Goal: Task Accomplishment & Management: Use online tool/utility

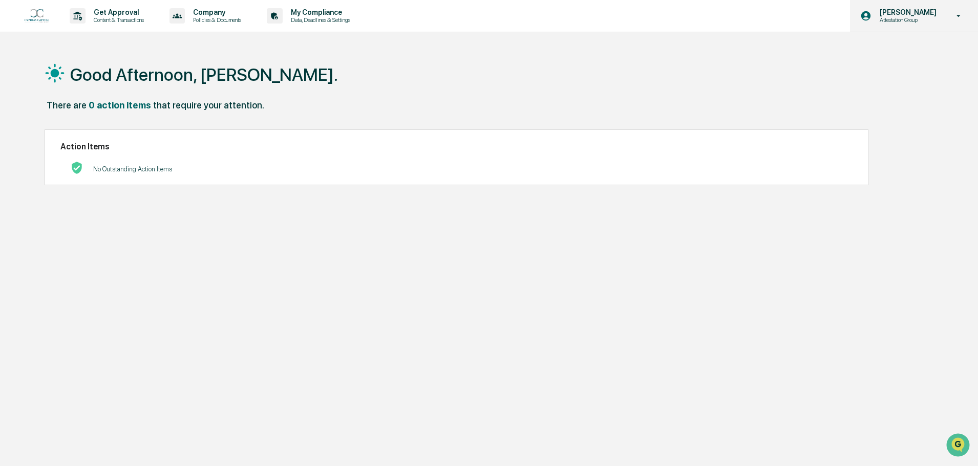
click at [908, 20] on p "Attestation Group" at bounding box center [906, 19] width 70 height 7
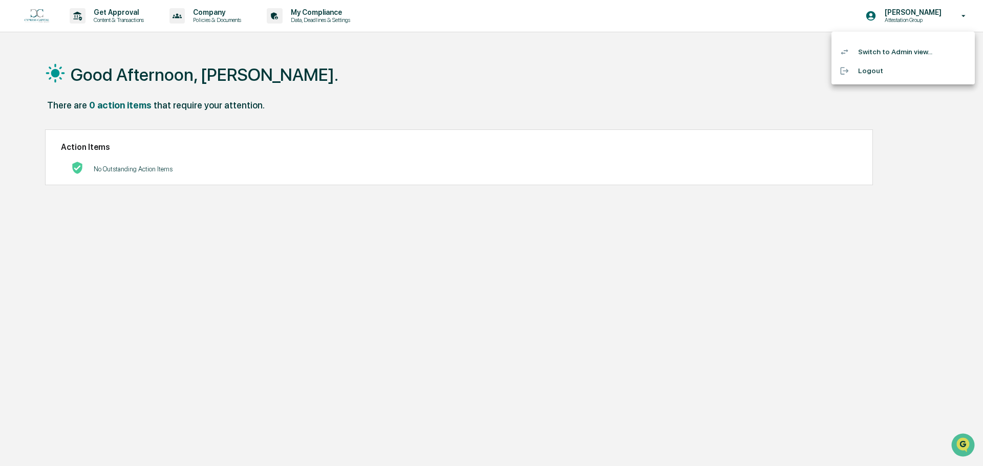
click at [904, 51] on li "Switch to Admin view..." at bounding box center [902, 51] width 143 height 19
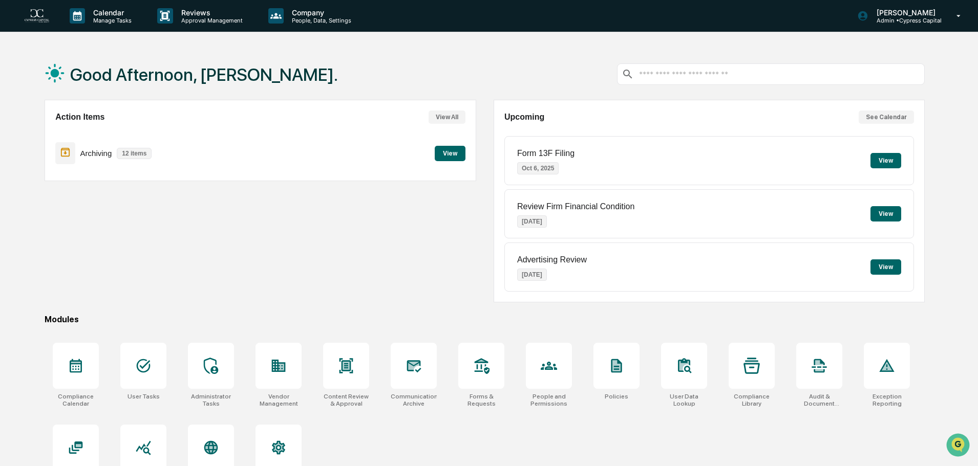
click at [456, 157] on button "View" at bounding box center [450, 153] width 31 height 15
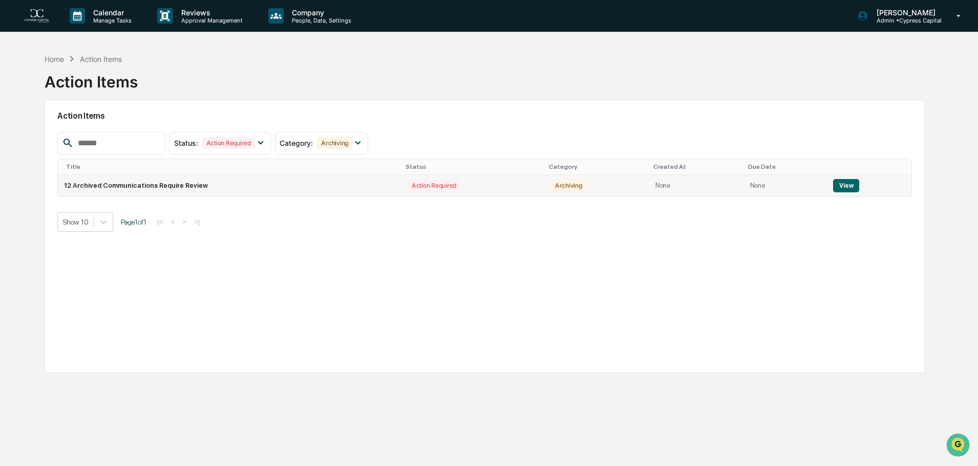
click at [848, 183] on button "View" at bounding box center [846, 185] width 26 height 13
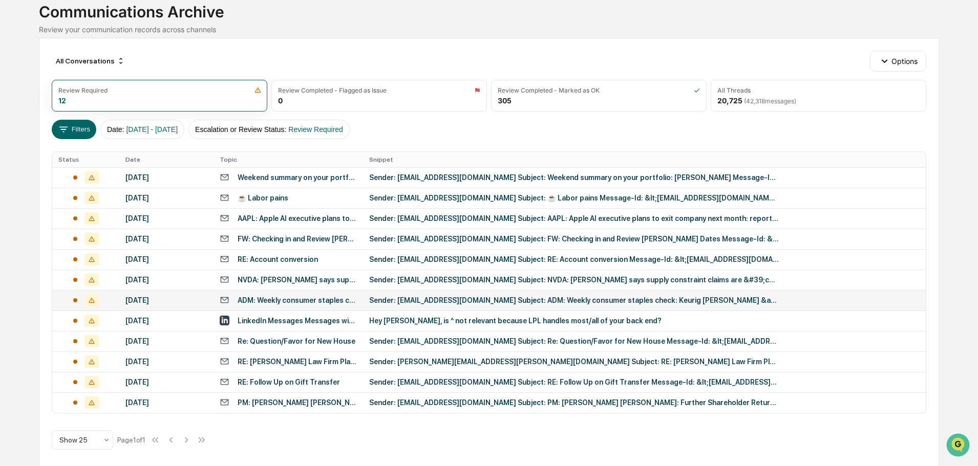
scroll to position [73, 0]
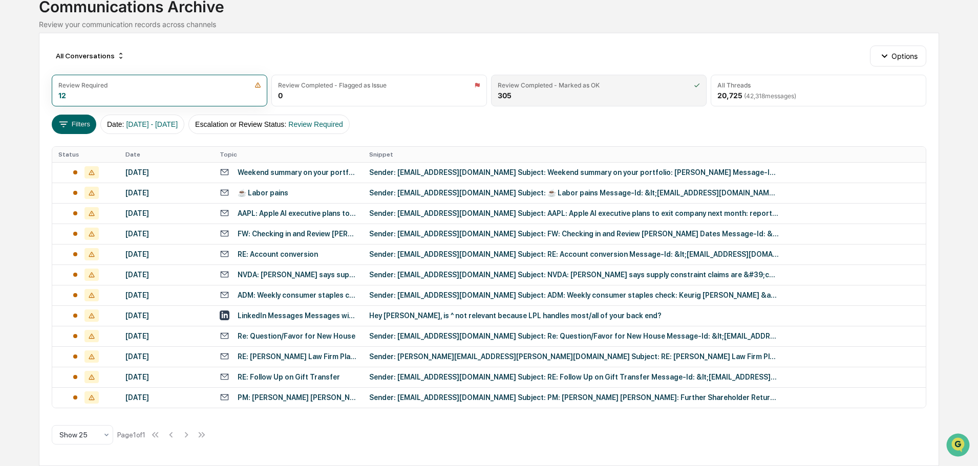
click at [589, 82] on div "Review Completed - Marked as OK" at bounding box center [549, 85] width 102 height 8
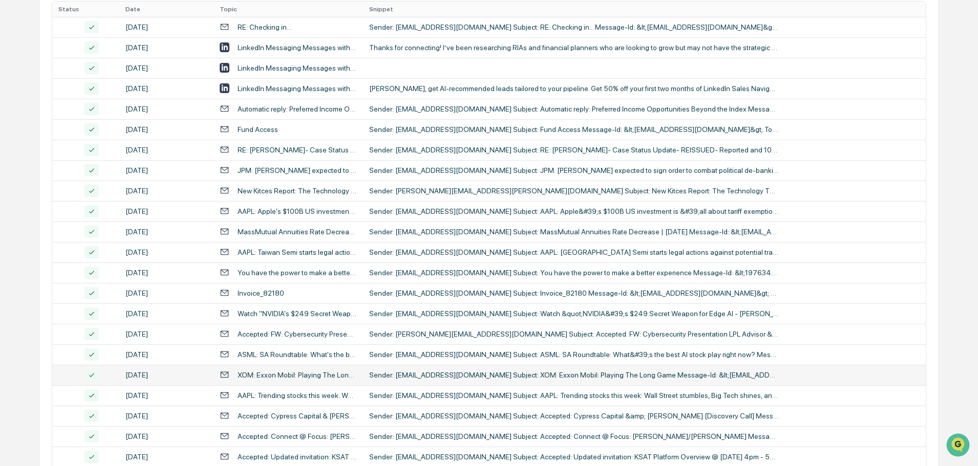
scroll to position [0, 0]
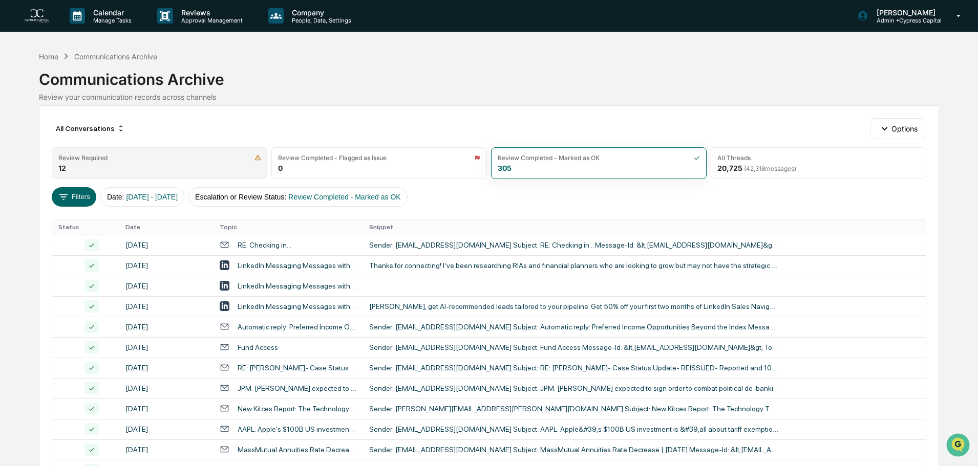
click at [160, 162] on div "Review Required 12" at bounding box center [160, 163] width 216 height 32
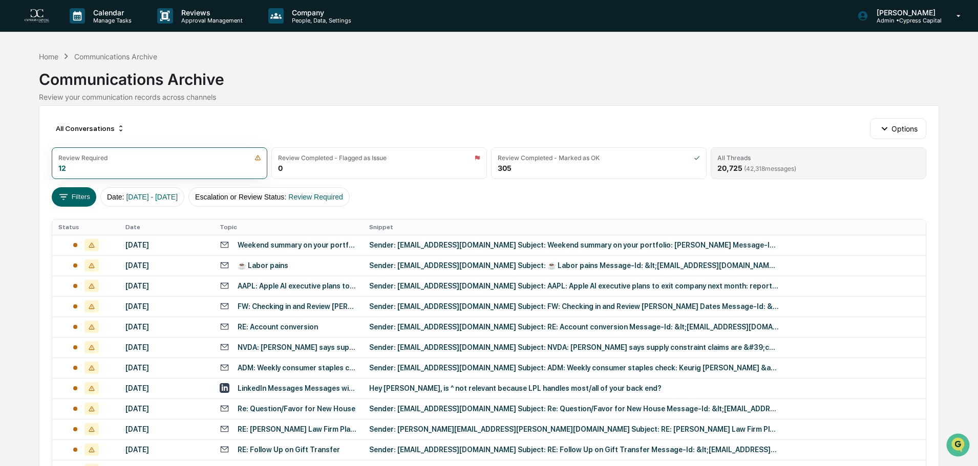
click at [728, 175] on div "All Threads 20,725 ( 42,318 messages)" at bounding box center [819, 163] width 216 height 32
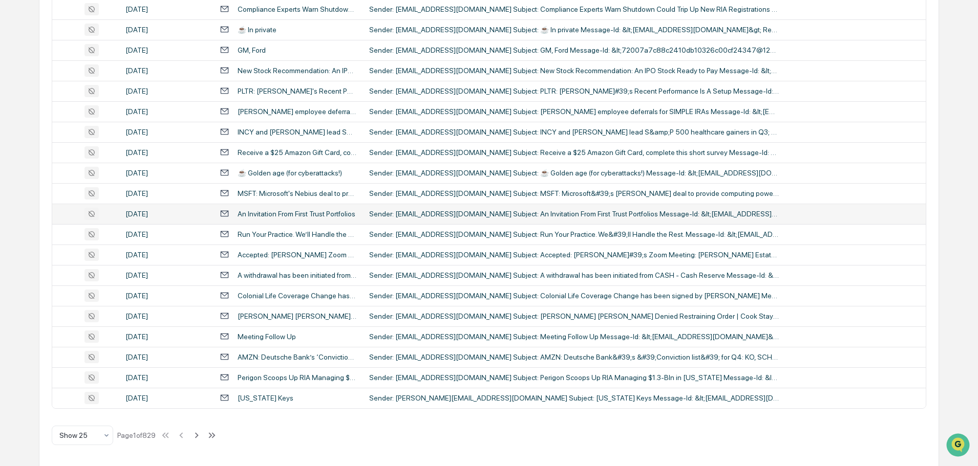
scroll to position [339, 0]
click at [390, 401] on div "Sender: [PERSON_NAME][EMAIL_ADDRESS][DOMAIN_NAME] Subject: [US_STATE] Keys Mess…" at bounding box center [574, 398] width 410 height 8
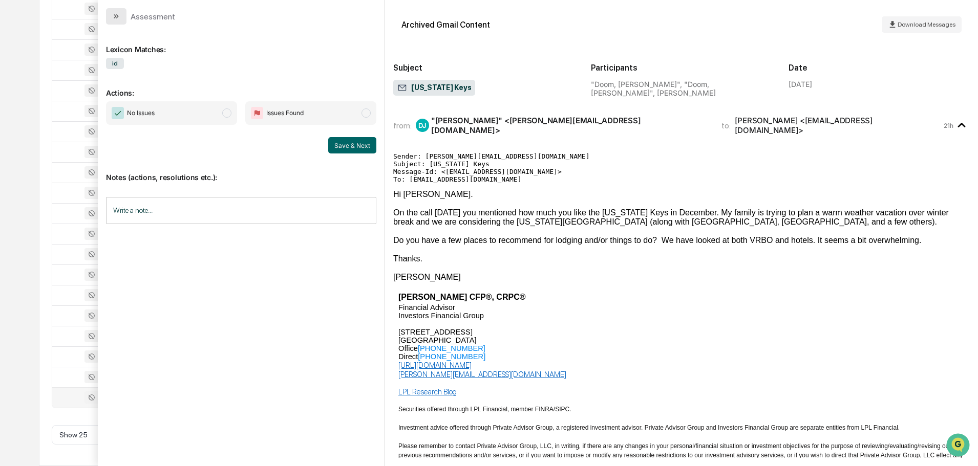
click at [119, 14] on icon "modal" at bounding box center [116, 16] width 8 height 8
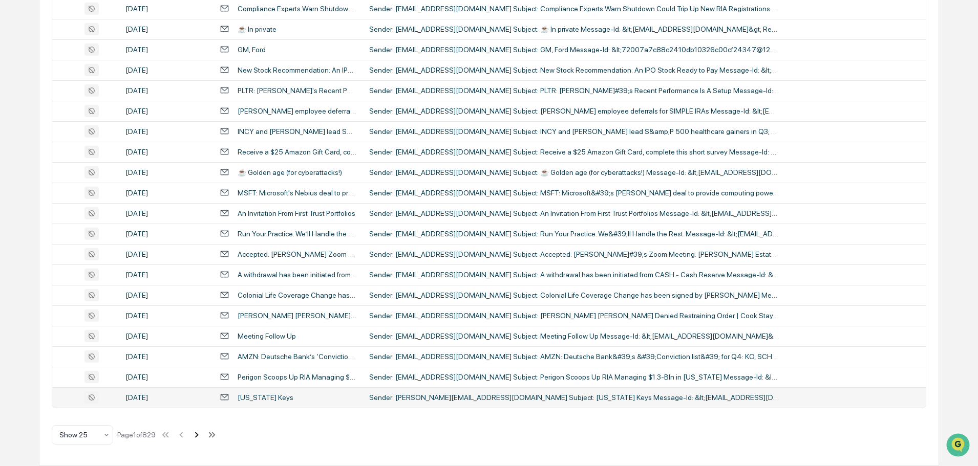
click at [199, 435] on icon at bounding box center [197, 435] width 4 height 6
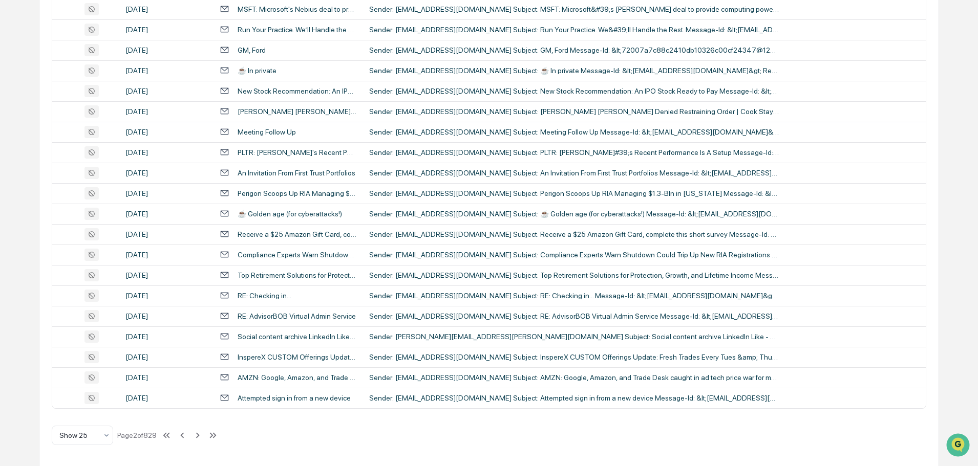
scroll to position [339, 0]
click at [203, 436] on icon at bounding box center [197, 435] width 11 height 11
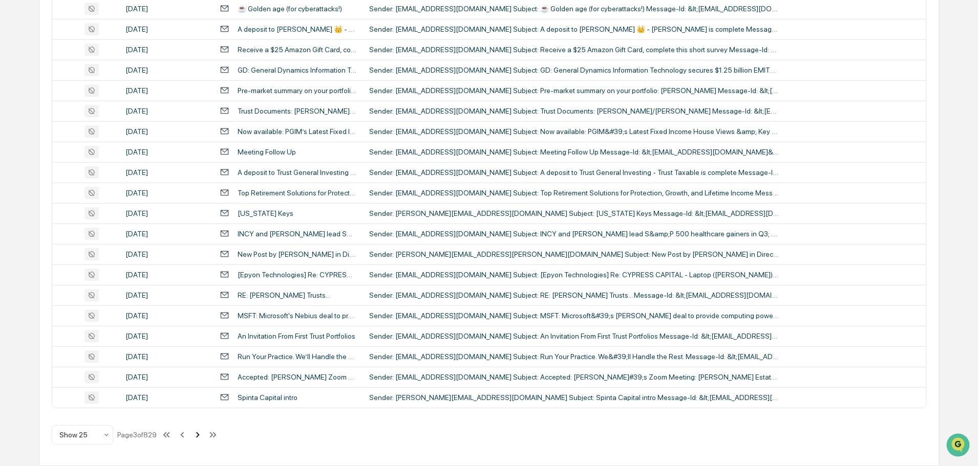
click at [200, 436] on icon at bounding box center [197, 435] width 11 height 11
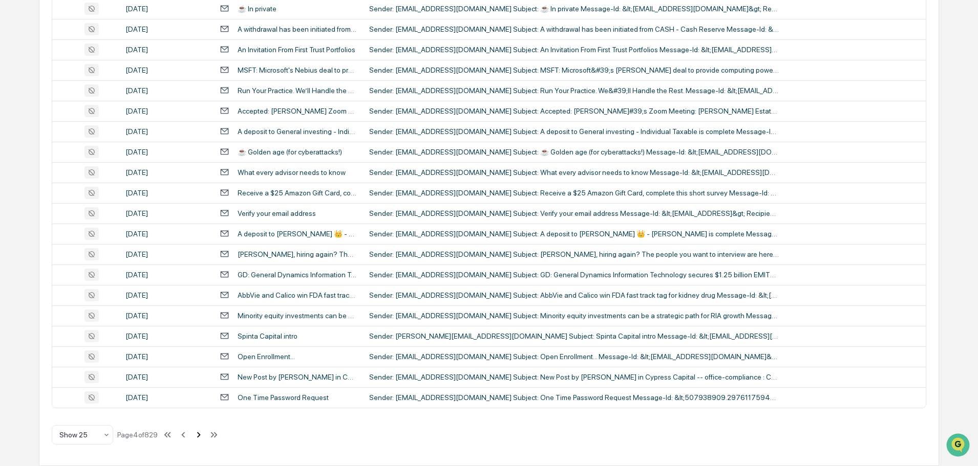
click at [198, 437] on icon at bounding box center [198, 435] width 11 height 11
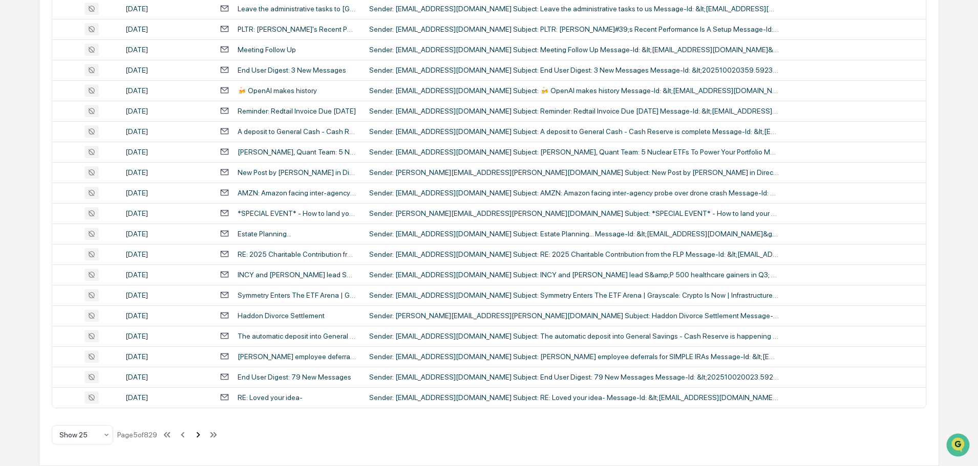
click at [201, 437] on icon at bounding box center [198, 435] width 11 height 11
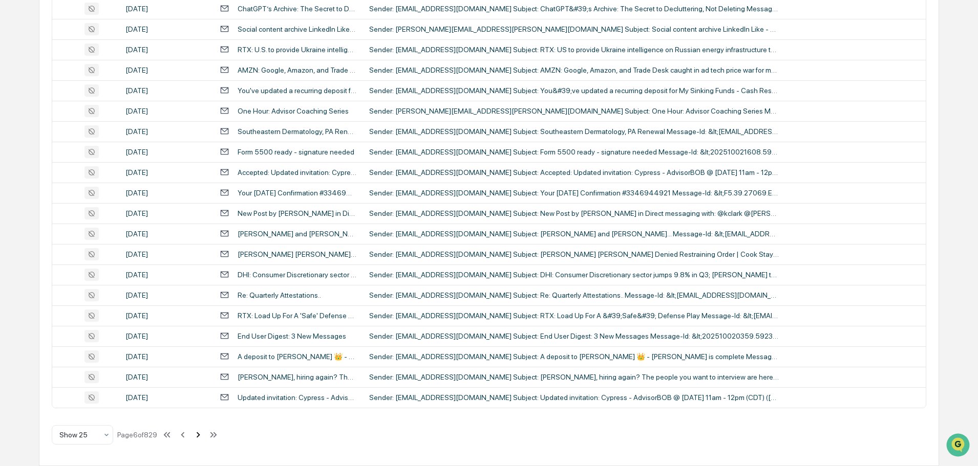
click at [200, 435] on icon at bounding box center [198, 435] width 11 height 11
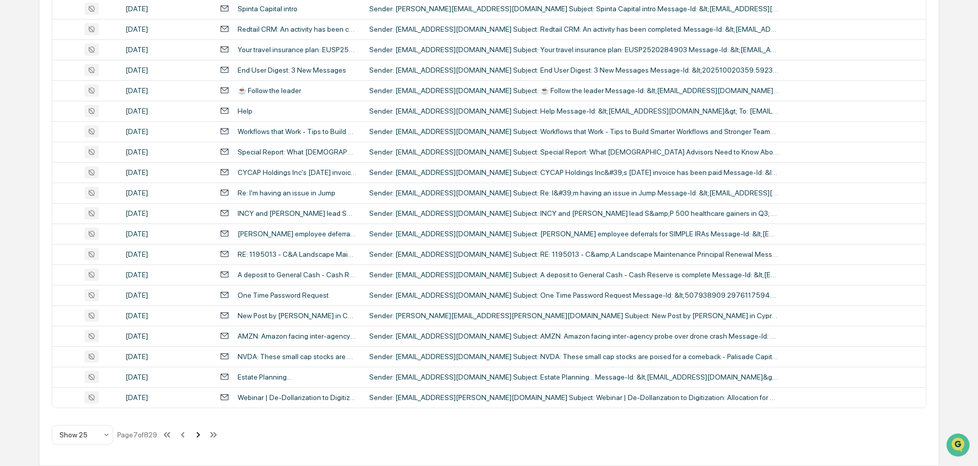
click at [197, 435] on icon at bounding box center [198, 435] width 11 height 11
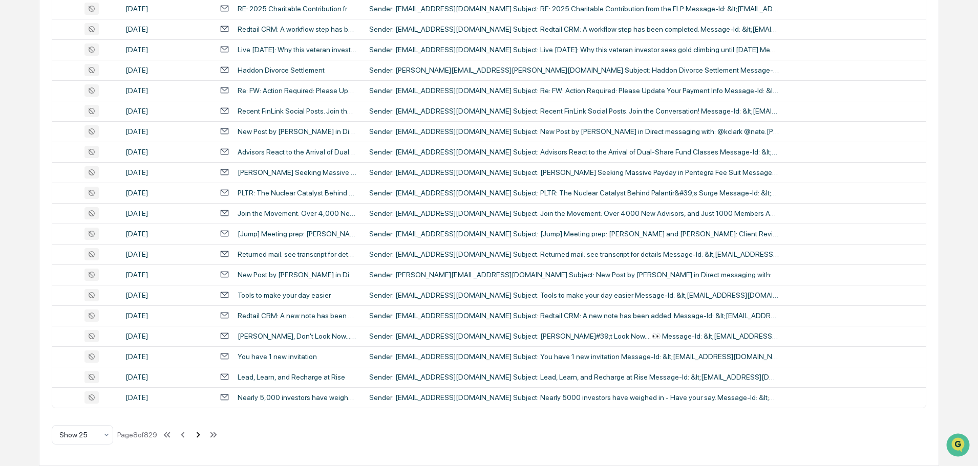
click at [202, 437] on icon at bounding box center [198, 435] width 11 height 11
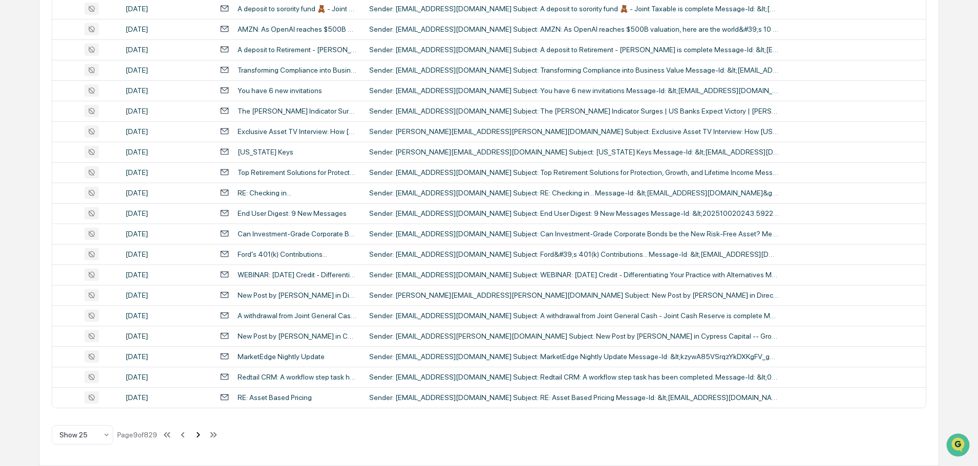
click at [197, 437] on icon at bounding box center [198, 435] width 11 height 11
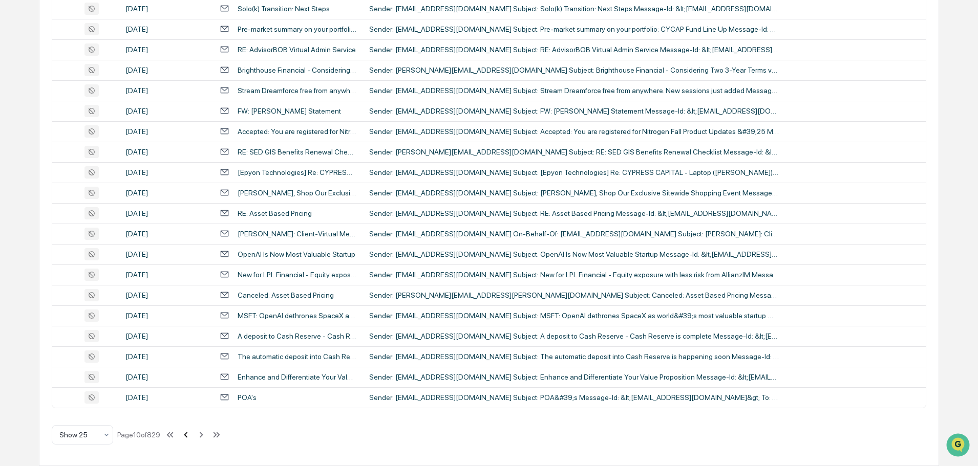
click at [189, 438] on icon at bounding box center [185, 435] width 11 height 11
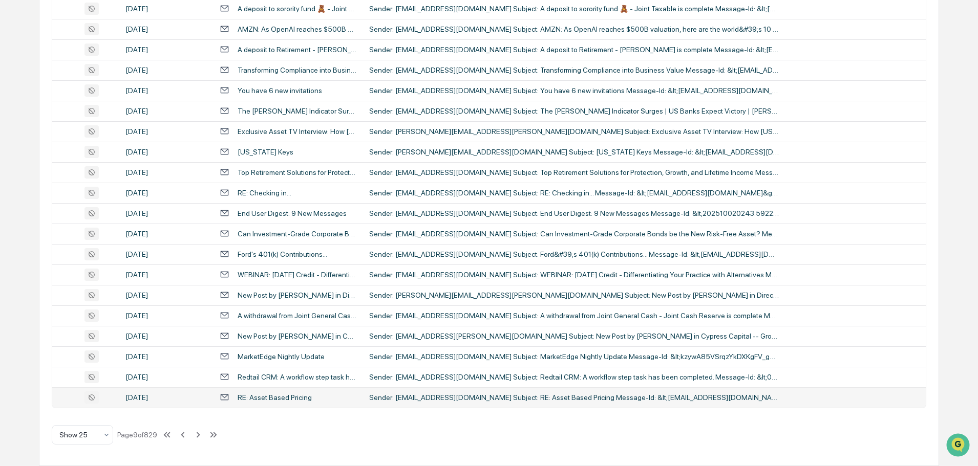
click at [286, 403] on td "RE: Asset Based Pricing" at bounding box center [287, 398] width 149 height 20
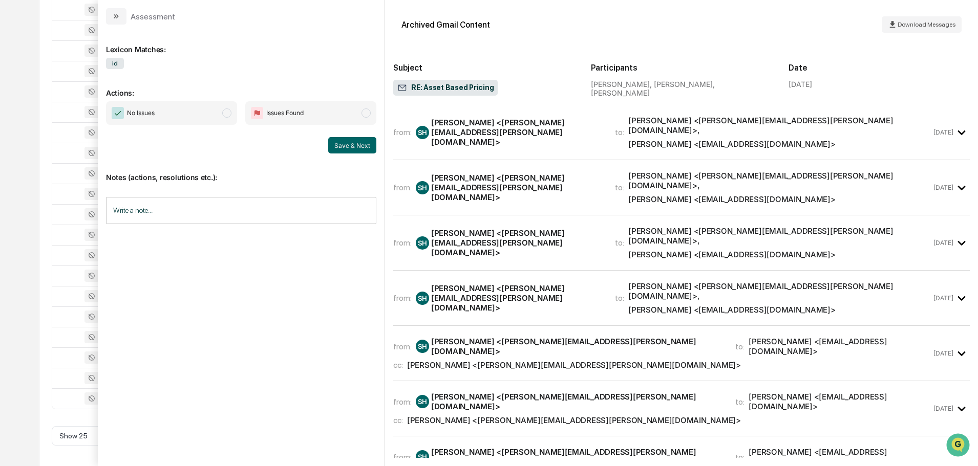
scroll to position [337, 0]
click at [545, 284] on div "[PERSON_NAME] <[PERSON_NAME][EMAIL_ADDRESS][PERSON_NAME][DOMAIN_NAME]>" at bounding box center [517, 298] width 172 height 29
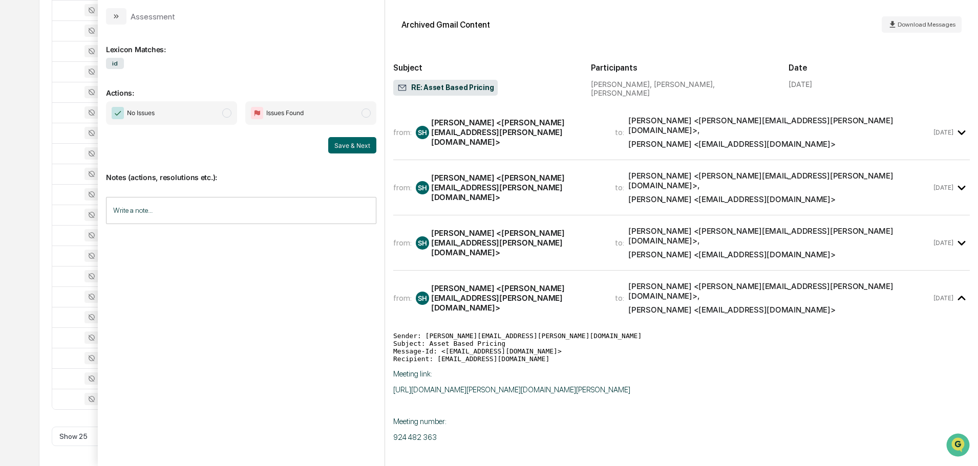
click at [545, 228] on div "[PERSON_NAME] <[PERSON_NAME][EMAIL_ADDRESS][PERSON_NAME][DOMAIN_NAME]>" at bounding box center [517, 242] width 172 height 29
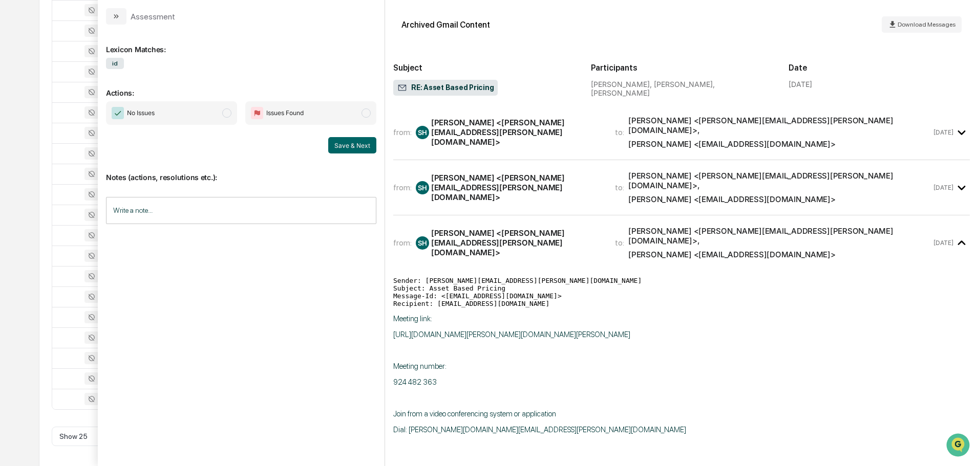
click at [536, 180] on div "[PERSON_NAME] <[PERSON_NAME][EMAIL_ADDRESS][PERSON_NAME][DOMAIN_NAME]>" at bounding box center [517, 187] width 172 height 29
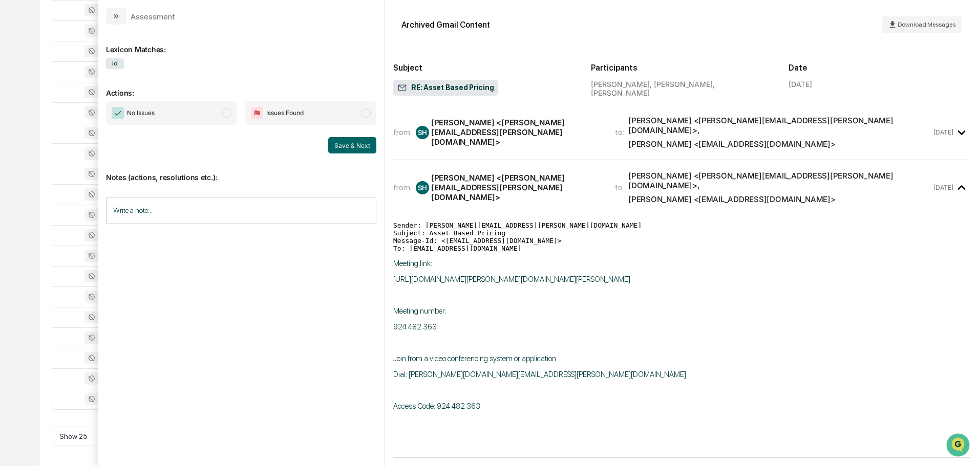
click at [538, 134] on div "[PERSON_NAME] <[PERSON_NAME][EMAIL_ADDRESS][PERSON_NAME][DOMAIN_NAME]>" at bounding box center [517, 132] width 172 height 29
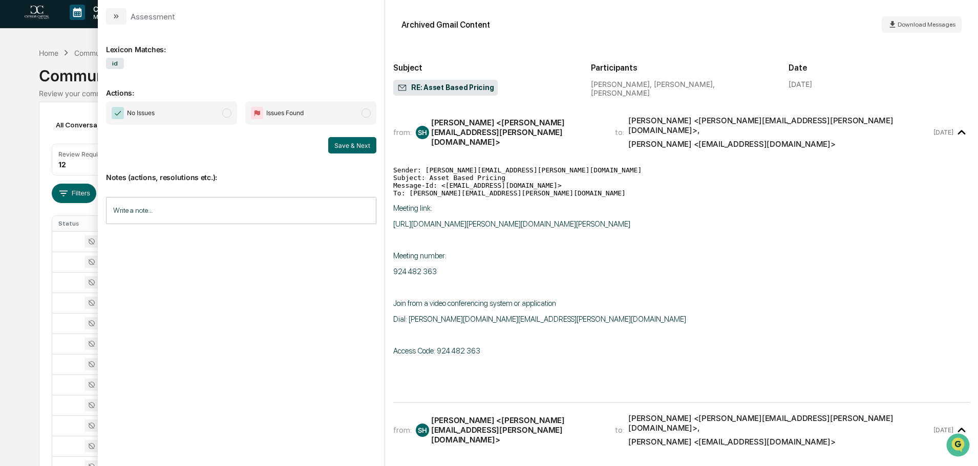
scroll to position [0, 0]
click at [113, 17] on icon "modal" at bounding box center [116, 16] width 8 height 8
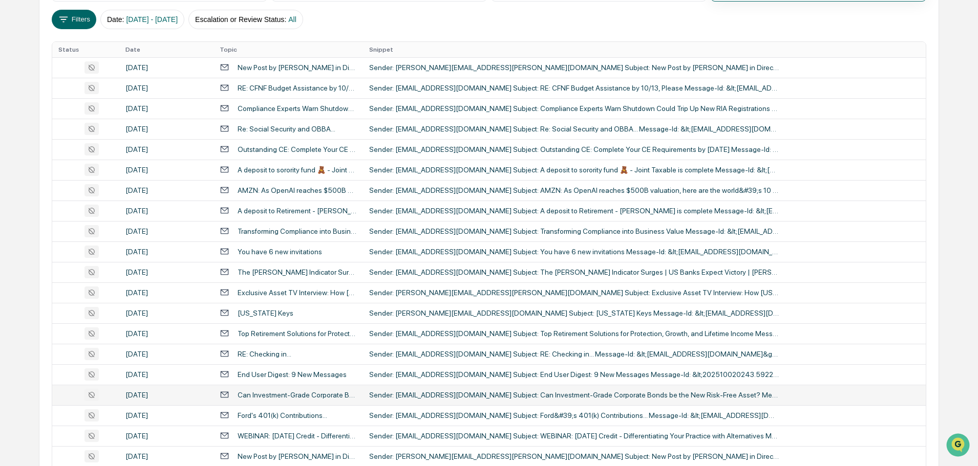
scroll to position [339, 0]
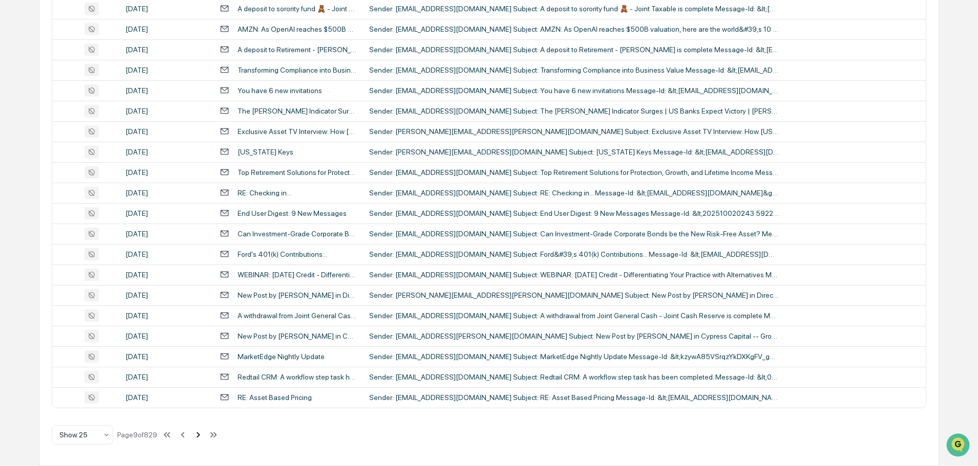
click at [202, 436] on icon at bounding box center [198, 435] width 11 height 11
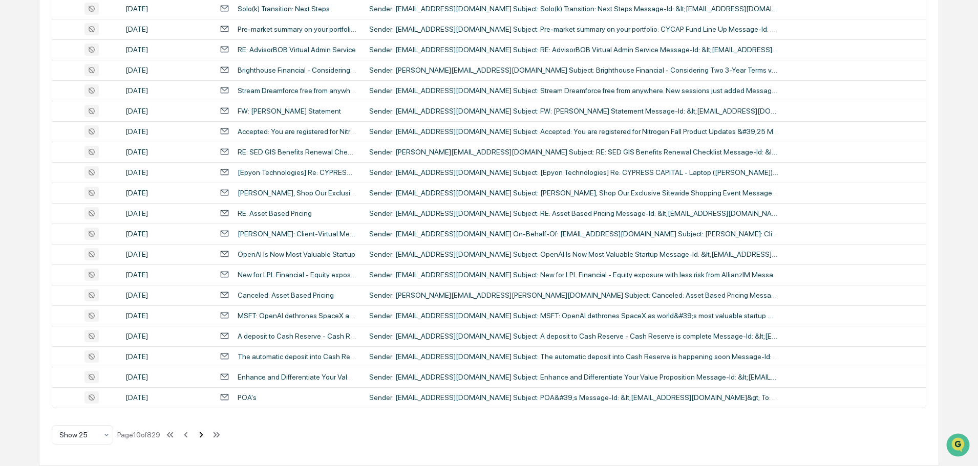
click at [203, 435] on icon at bounding box center [202, 435] width 4 height 6
click at [205, 432] on icon at bounding box center [199, 435] width 11 height 11
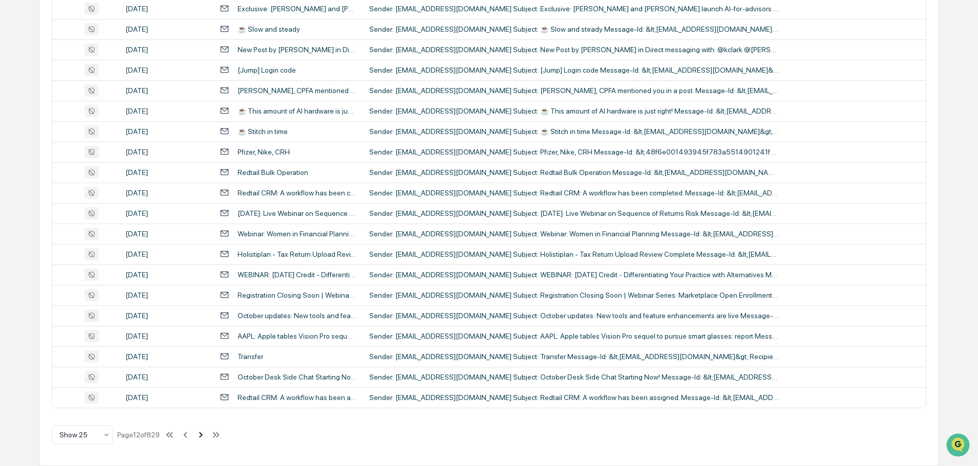
click at [202, 434] on icon at bounding box center [200, 435] width 11 height 11
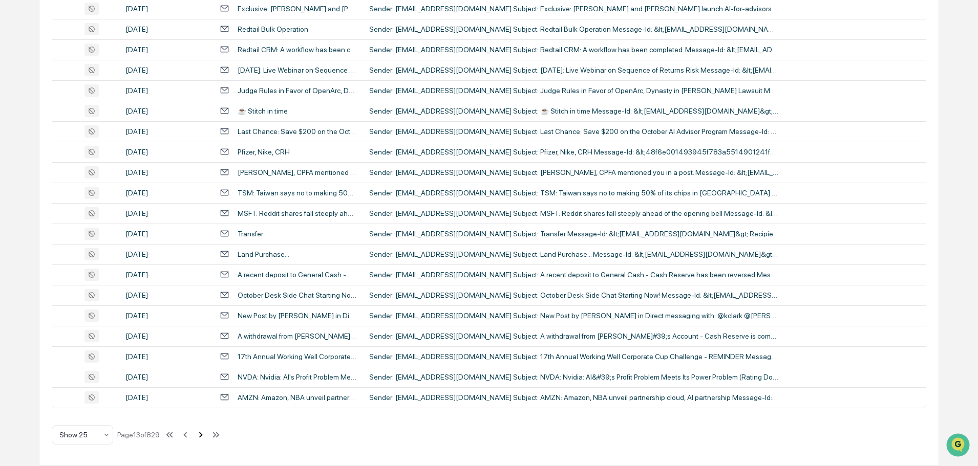
click at [205, 434] on icon at bounding box center [200, 435] width 11 height 11
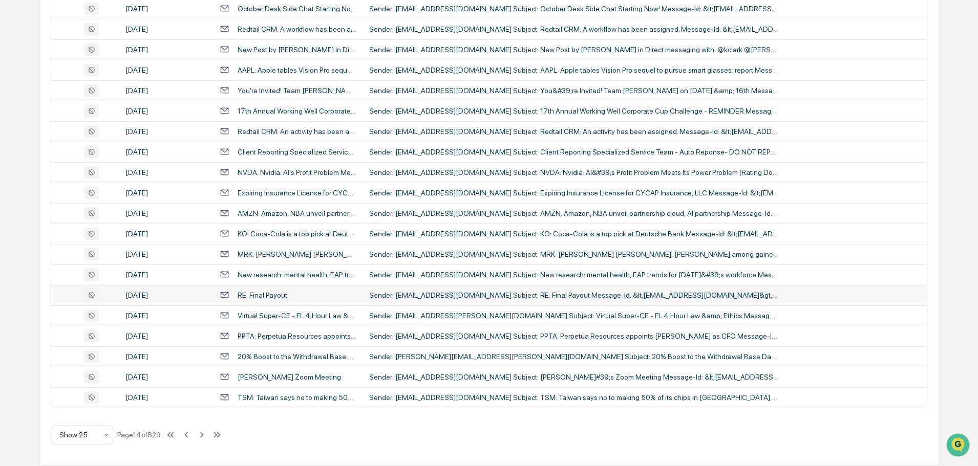
click at [268, 297] on div "RE: Final Payout" at bounding box center [263, 295] width 50 height 8
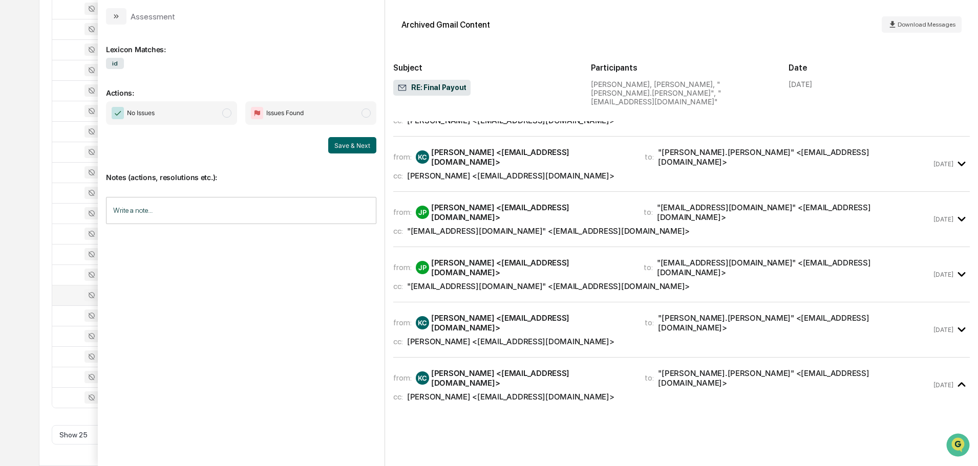
scroll to position [41, 0]
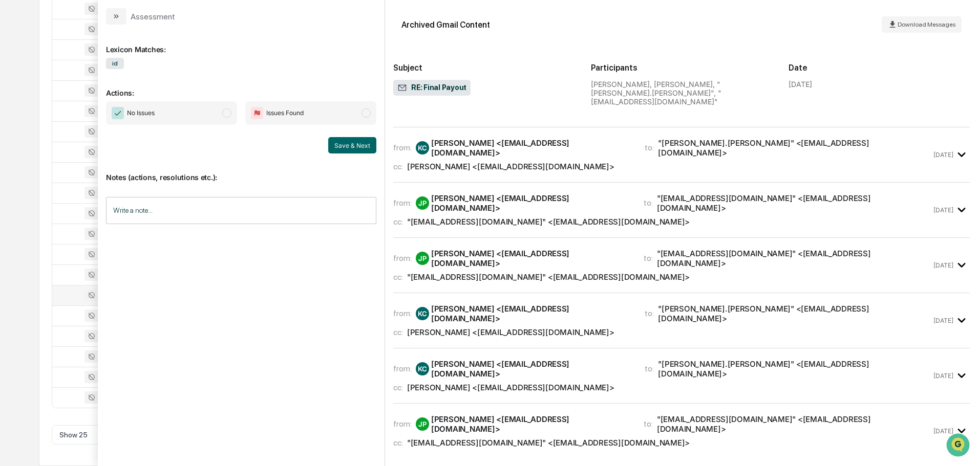
click at [541, 102] on div "[PERSON_NAME] <[EMAIL_ADDRESS][DOMAIN_NAME]>" at bounding box center [531, 92] width 201 height 19
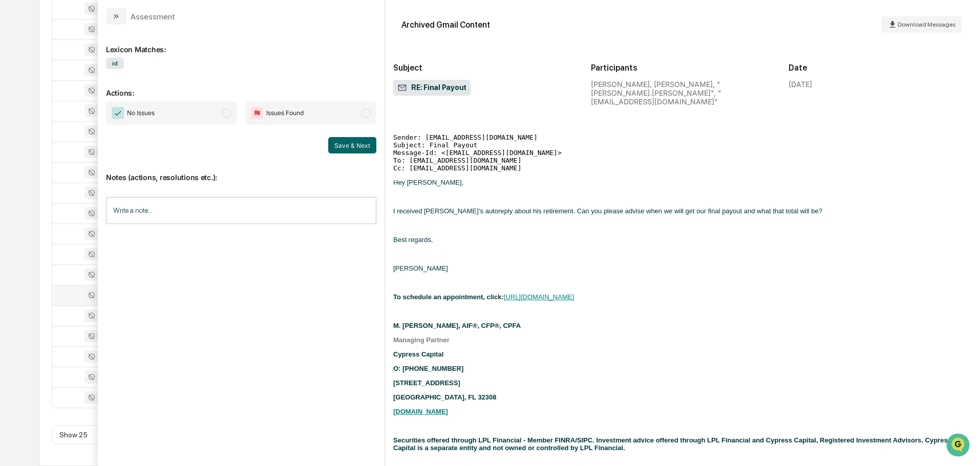
scroll to position [0, 0]
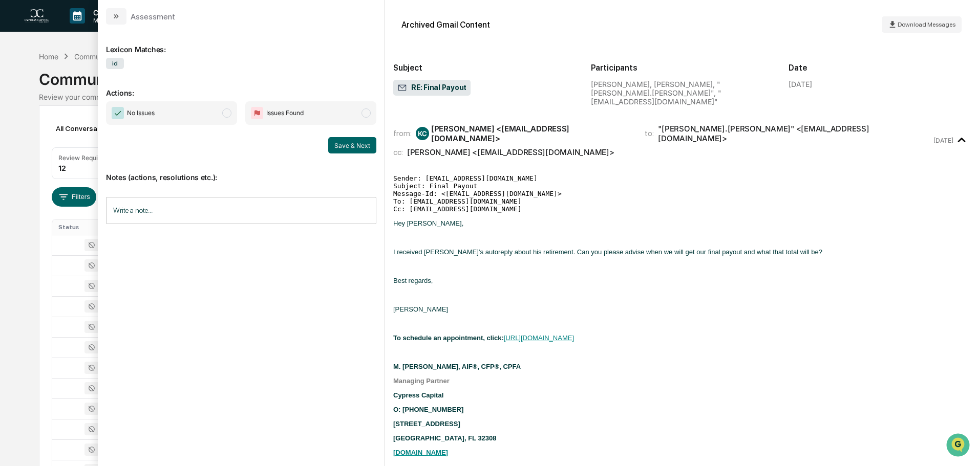
click at [548, 147] on div "cc: [PERSON_NAME] <[EMAIL_ADDRESS][DOMAIN_NAME]>" at bounding box center [662, 152] width 538 height 10
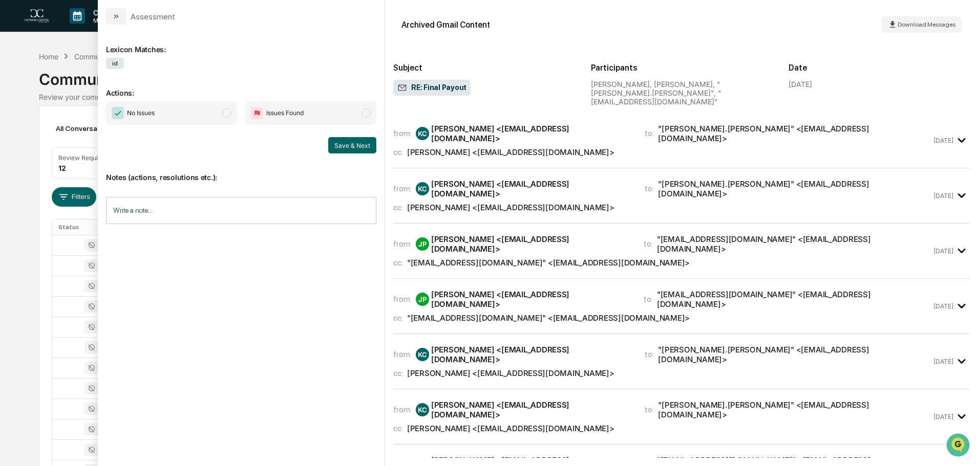
click at [548, 147] on div "cc: [PERSON_NAME] <[EMAIL_ADDRESS][DOMAIN_NAME]>" at bounding box center [662, 152] width 538 height 10
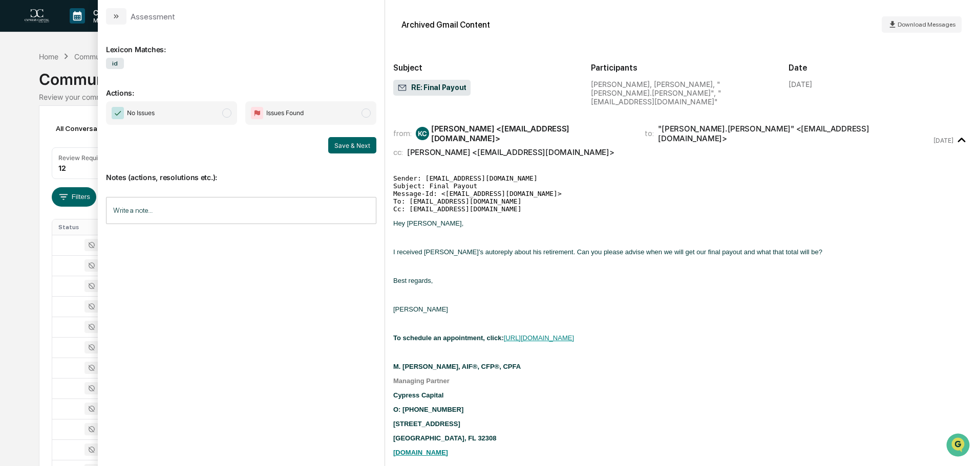
click at [548, 147] on div "cc: [PERSON_NAME] <[EMAIL_ADDRESS][DOMAIN_NAME]>" at bounding box center [662, 152] width 538 height 10
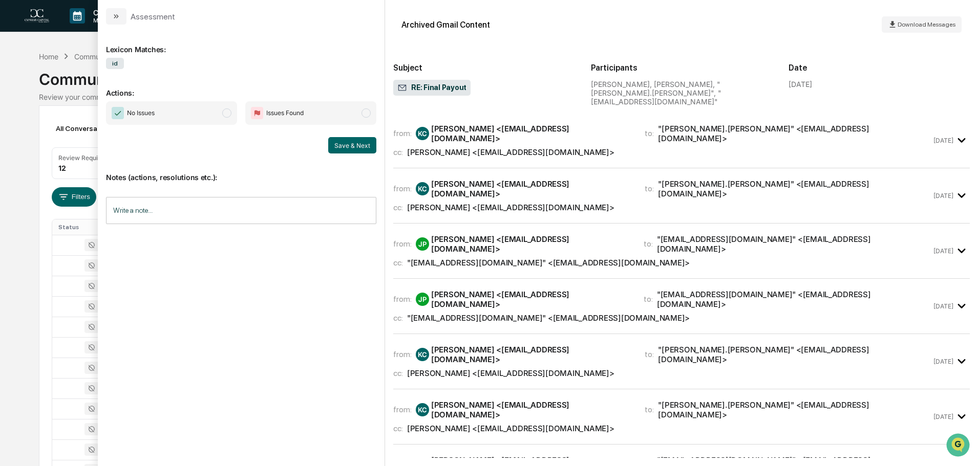
click at [521, 179] on div "[PERSON_NAME] [PERSON_NAME] <[EMAIL_ADDRESS][DOMAIN_NAME]>" at bounding box center [524, 188] width 217 height 19
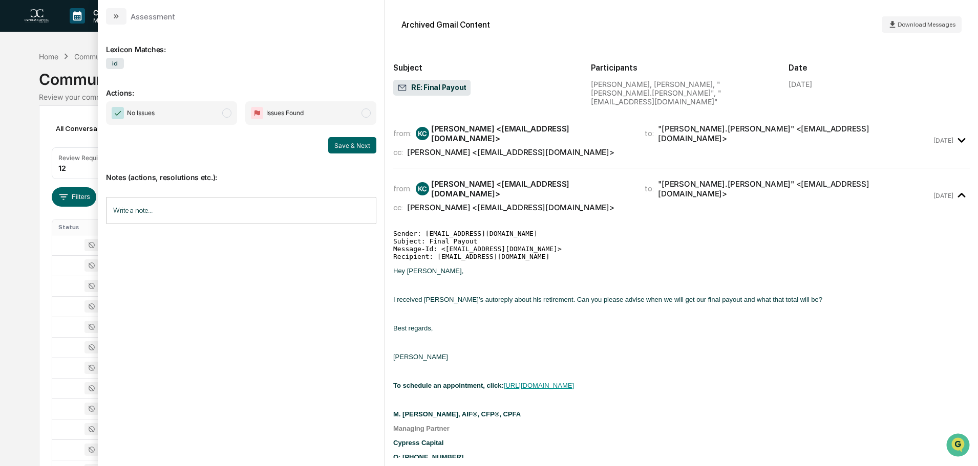
click at [521, 179] on div "[PERSON_NAME] [PERSON_NAME] <[EMAIL_ADDRESS][DOMAIN_NAME]>" at bounding box center [524, 188] width 217 height 19
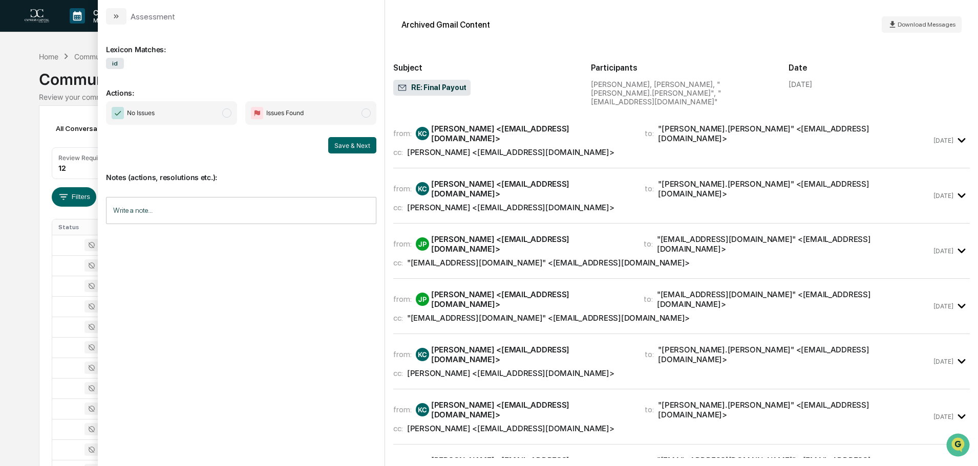
click at [504, 258] on div ""[EMAIL_ADDRESS][DOMAIN_NAME]" <[EMAIL_ADDRESS][DOMAIN_NAME]>" at bounding box center [548, 263] width 283 height 10
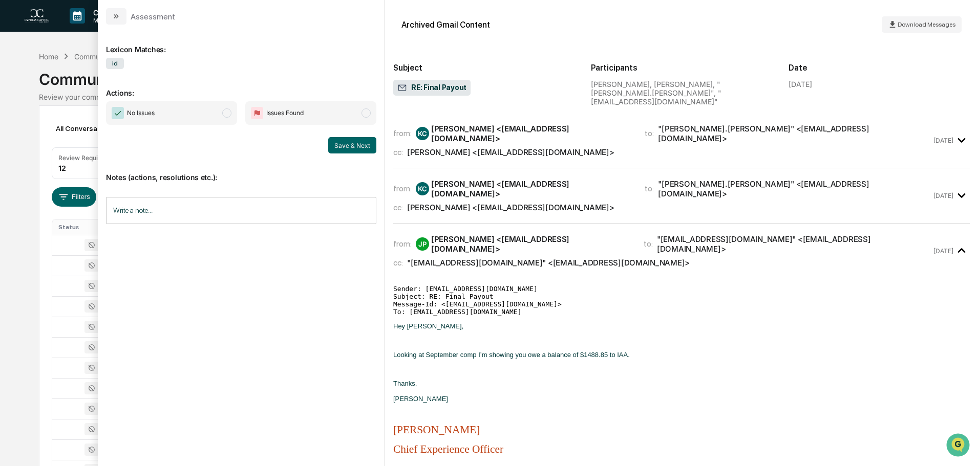
click at [504, 258] on div ""[EMAIL_ADDRESS][DOMAIN_NAME]" <[EMAIL_ADDRESS][DOMAIN_NAME]>" at bounding box center [548, 263] width 283 height 10
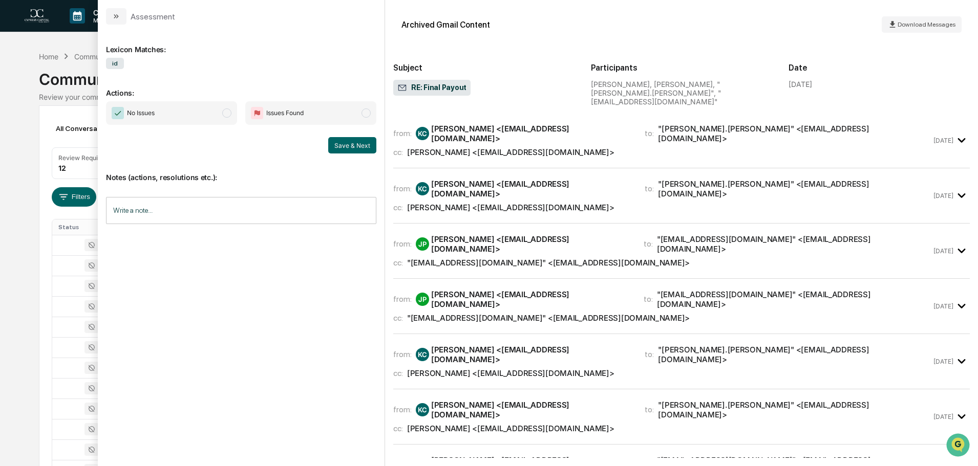
click at [494, 290] on div "from: JP [PERSON_NAME] <[EMAIL_ADDRESS][DOMAIN_NAME]> to: "[EMAIL_ADDRESS][DOMA…" at bounding box center [662, 306] width 538 height 33
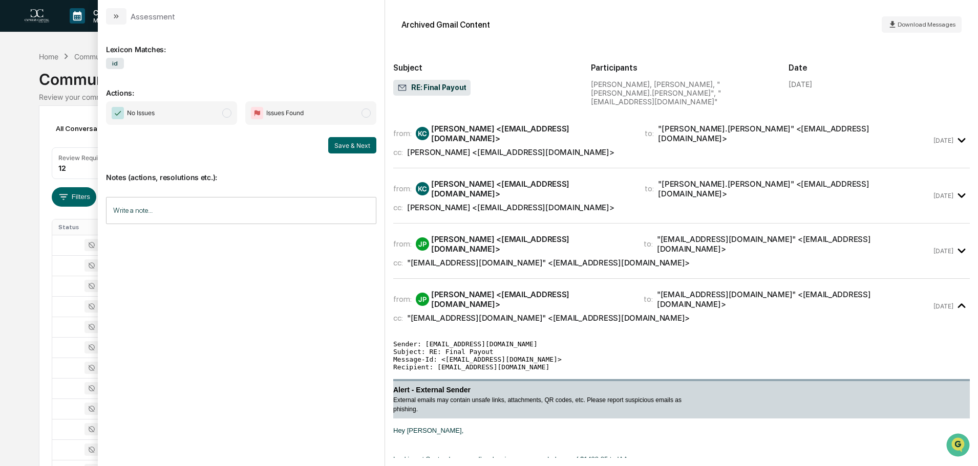
click at [494, 290] on div "from: JP [PERSON_NAME] <[EMAIL_ADDRESS][DOMAIN_NAME]> to: "[EMAIL_ADDRESS][DOMA…" at bounding box center [662, 306] width 538 height 33
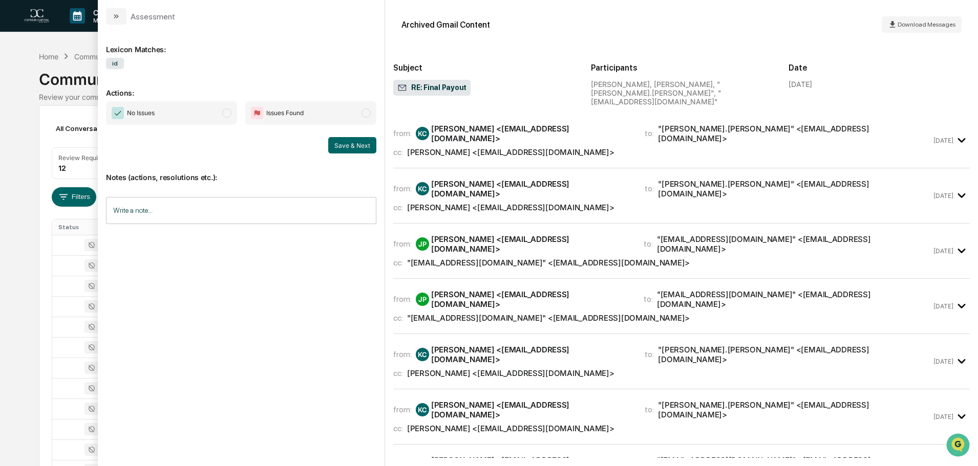
click at [492, 345] on div "from: [PERSON_NAME] [PERSON_NAME] <[EMAIL_ADDRESS][DOMAIN_NAME]> to: "[PERSON_N…" at bounding box center [662, 361] width 538 height 33
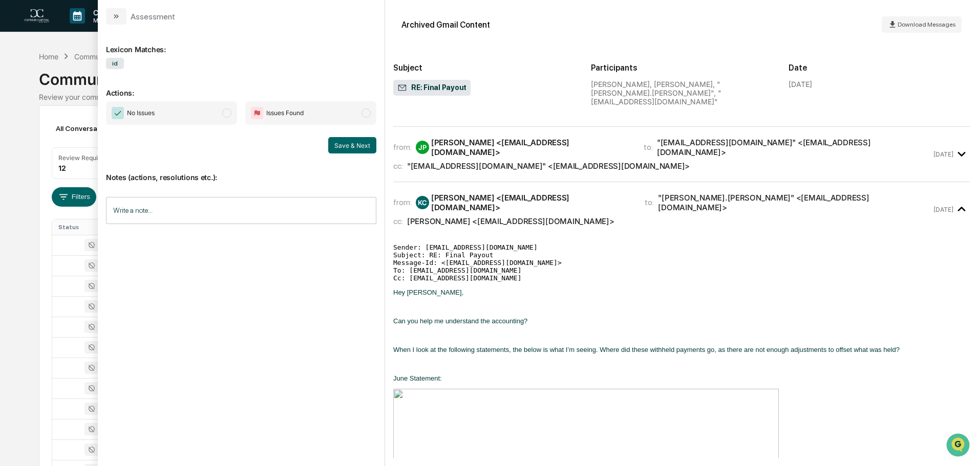
scroll to position [153, 0]
click at [474, 192] on div "[PERSON_NAME] <[EMAIL_ADDRESS][DOMAIN_NAME]>" at bounding box center [531, 201] width 201 height 19
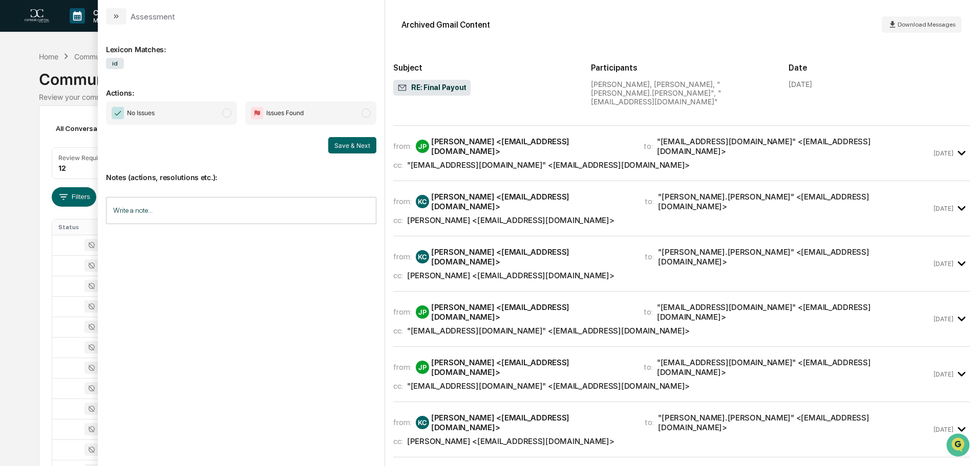
click at [482, 303] on div "[PERSON_NAME] <[EMAIL_ADDRESS][DOMAIN_NAME]>" at bounding box center [531, 312] width 200 height 19
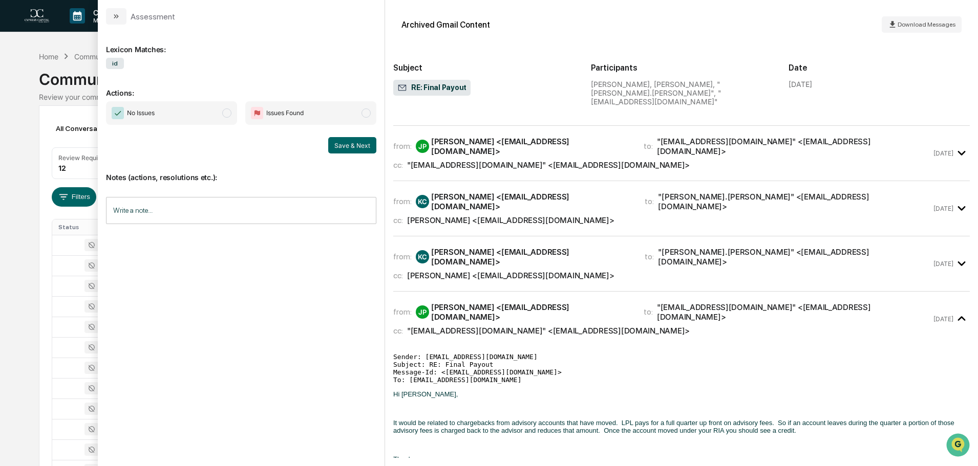
click at [482, 303] on div "[PERSON_NAME] <[EMAIL_ADDRESS][DOMAIN_NAME]>" at bounding box center [531, 312] width 200 height 19
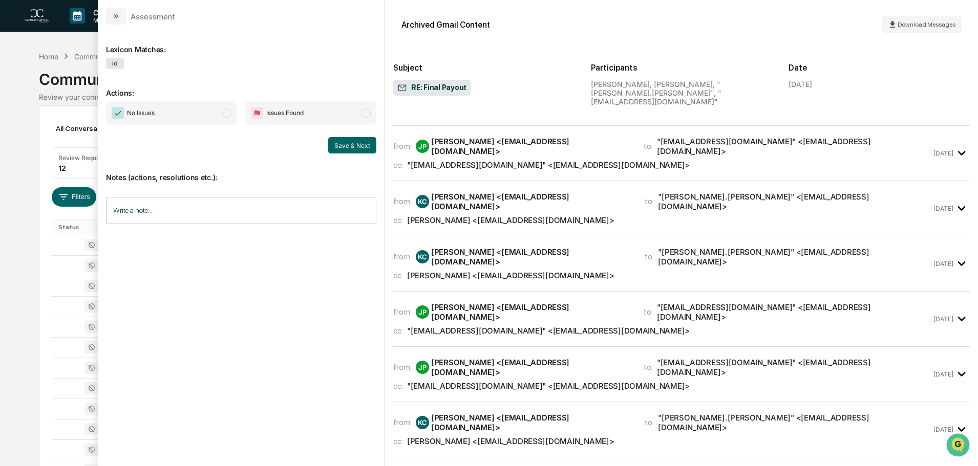
click at [463, 413] on div "[PERSON_NAME] <[EMAIL_ADDRESS][DOMAIN_NAME]>" at bounding box center [531, 422] width 201 height 19
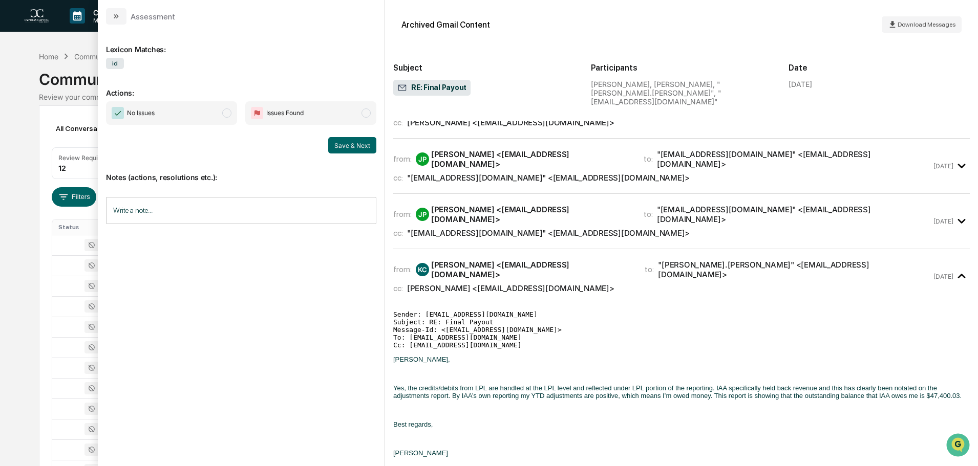
scroll to position [307, 0]
click at [455, 260] on div "from: [PERSON_NAME] [PERSON_NAME] <[EMAIL_ADDRESS][DOMAIN_NAME]> to: "[PERSON_N…" at bounding box center [662, 276] width 538 height 33
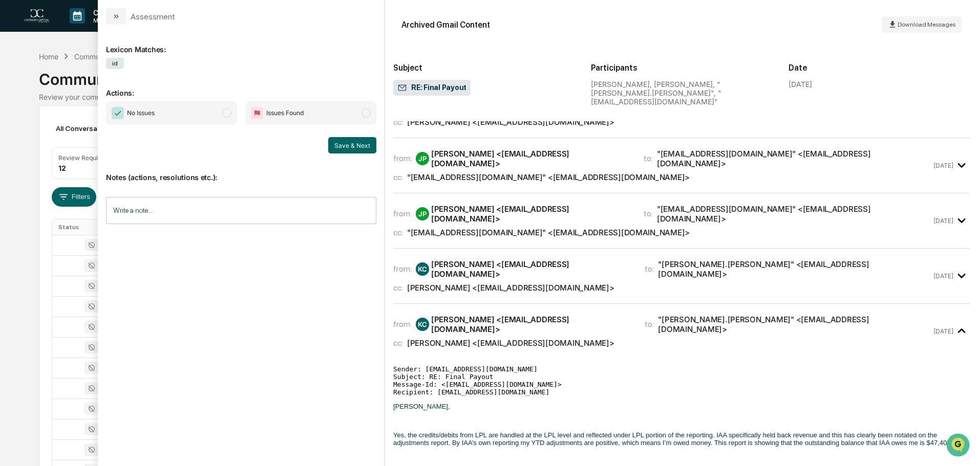
click at [450, 315] on div "[PERSON_NAME] [PERSON_NAME] <[EMAIL_ADDRESS][DOMAIN_NAME]>" at bounding box center [524, 324] width 217 height 19
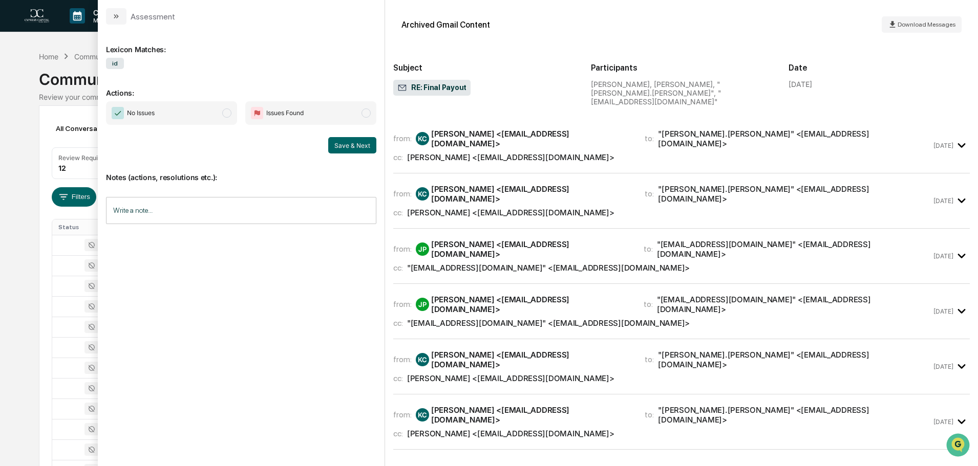
scroll to position [146, 0]
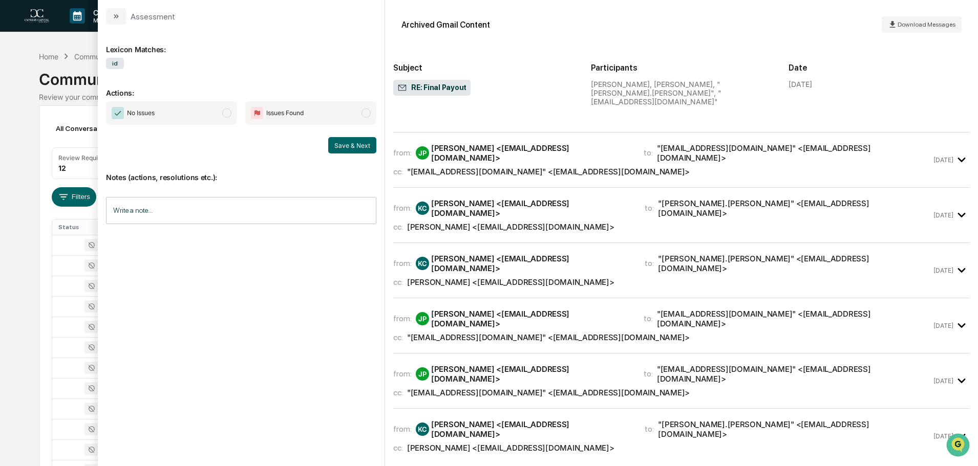
click at [450, 309] on div "[PERSON_NAME] <[EMAIL_ADDRESS][DOMAIN_NAME]>" at bounding box center [531, 318] width 200 height 19
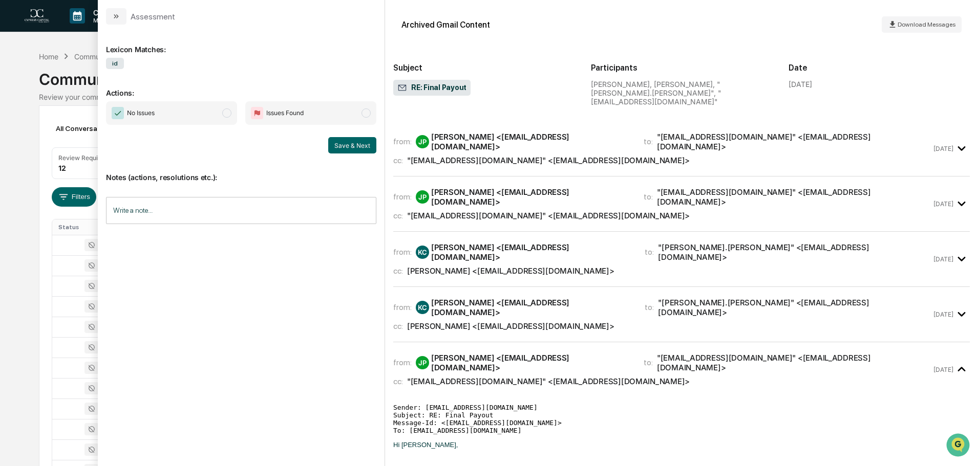
scroll to position [102, 0]
click at [492, 267] on div "[PERSON_NAME] <[EMAIL_ADDRESS][DOMAIN_NAME]>" at bounding box center [510, 272] width 207 height 10
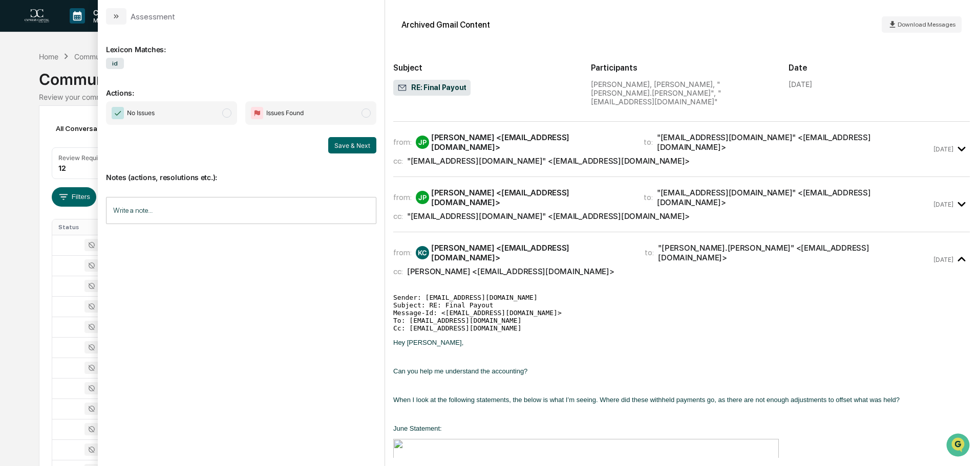
click at [492, 267] on div "[PERSON_NAME] <[EMAIL_ADDRESS][DOMAIN_NAME]>" at bounding box center [510, 272] width 207 height 10
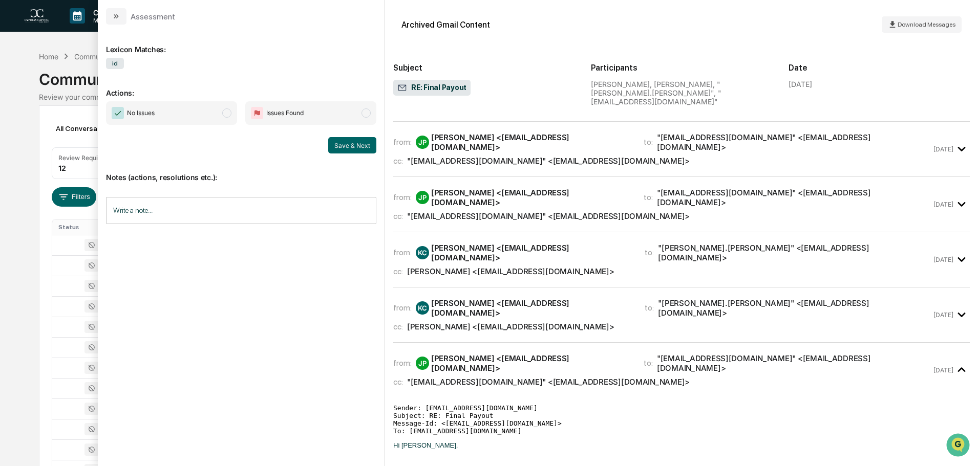
click at [491, 354] on div "[PERSON_NAME] <[EMAIL_ADDRESS][DOMAIN_NAME]>" at bounding box center [531, 363] width 200 height 19
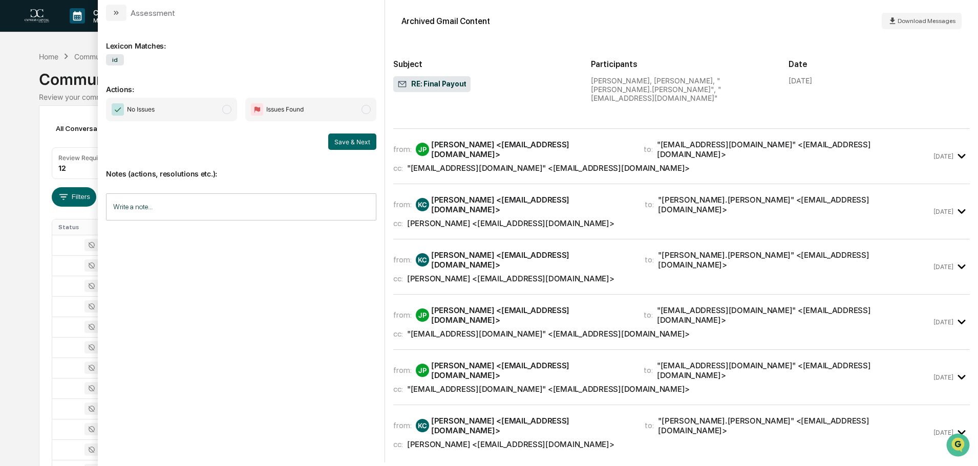
scroll to position [4, 0]
click at [493, 416] on div "[PERSON_NAME] [PERSON_NAME] <[EMAIL_ADDRESS][DOMAIN_NAME]>" at bounding box center [524, 425] width 217 height 19
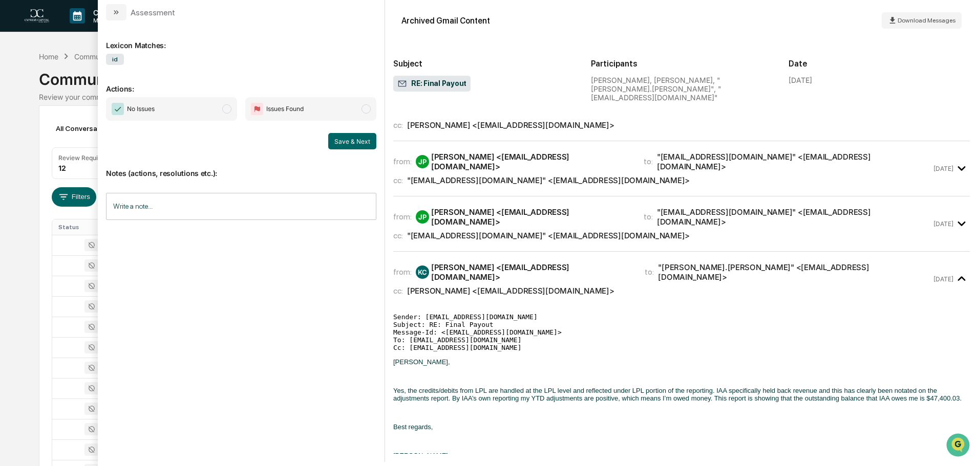
scroll to position [300, 0]
click at [466, 262] on div "[PERSON_NAME] [PERSON_NAME] <[EMAIL_ADDRESS][DOMAIN_NAME]>" at bounding box center [524, 271] width 217 height 19
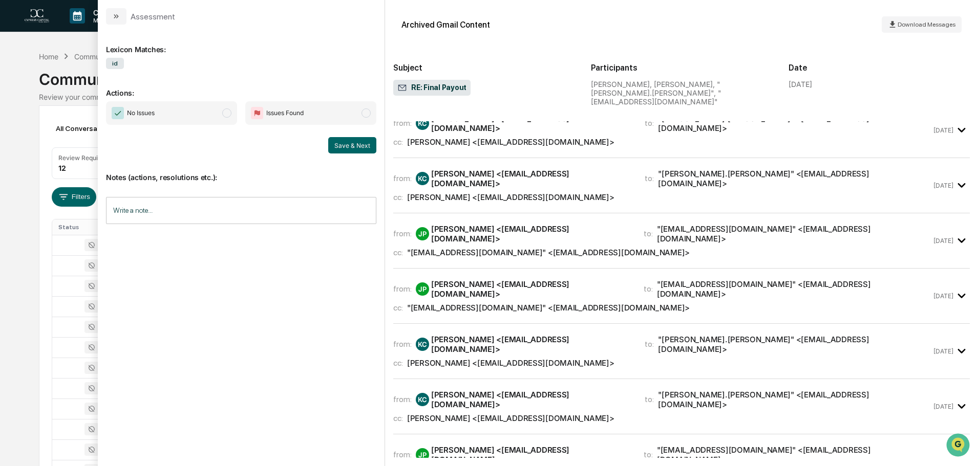
scroll to position [0, 0]
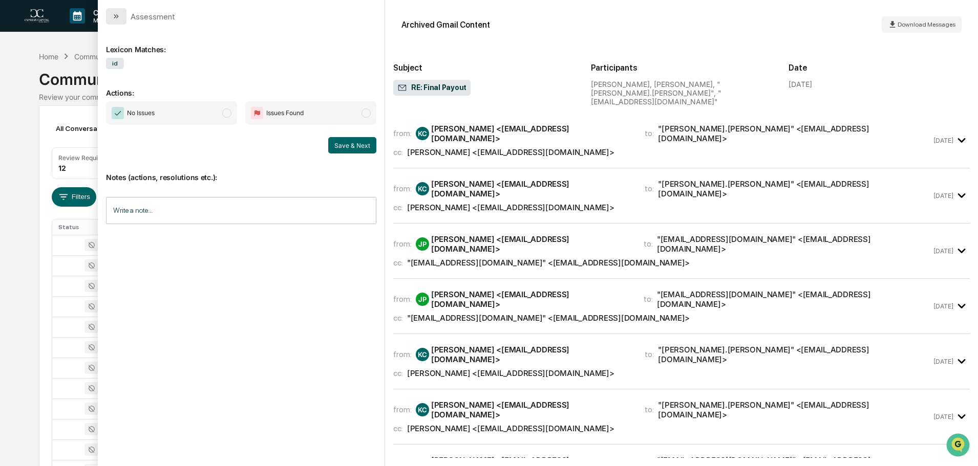
click at [111, 13] on button "modal" at bounding box center [116, 16] width 20 height 16
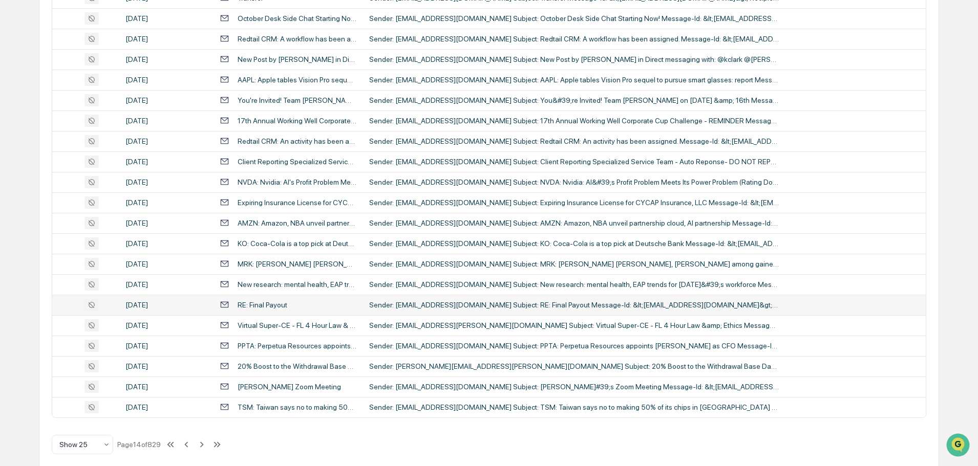
scroll to position [339, 0]
